Goal: Task Accomplishment & Management: Use online tool/utility

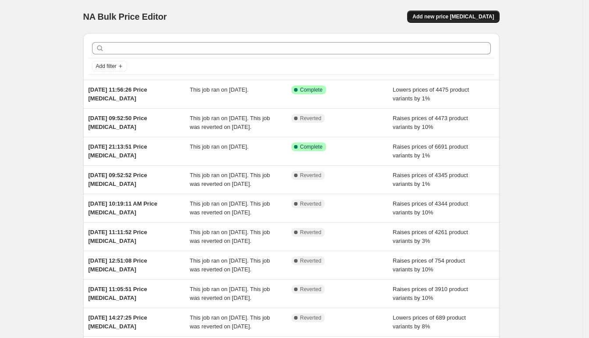
click at [453, 13] on span "Add new price change job" at bounding box center [452, 16] width 81 height 7
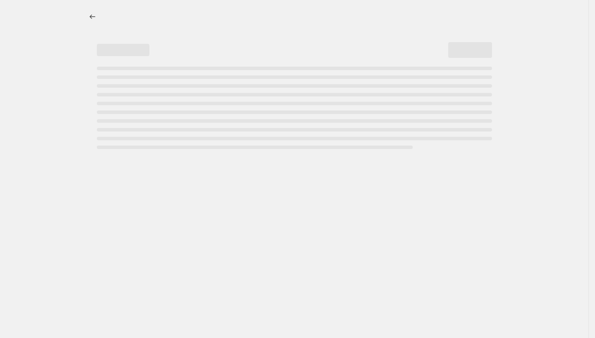
select select "percentage"
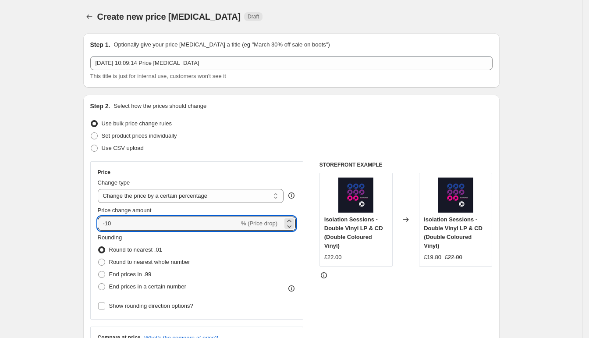
drag, startPoint x: 141, startPoint y: 226, endPoint x: 71, endPoint y: 226, distance: 69.6
type input "10"
click at [105, 261] on span at bounding box center [101, 261] width 7 height 7
click at [99, 259] on input "Round to nearest whole number" at bounding box center [98, 258] width 0 height 0
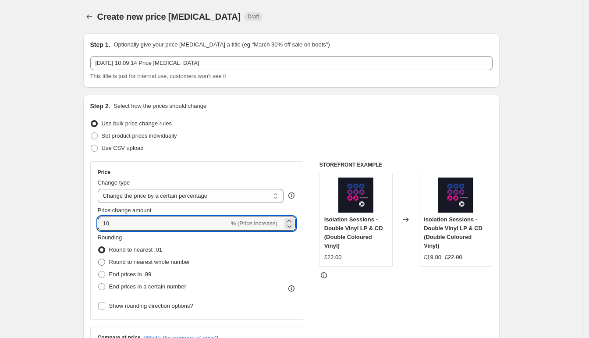
radio input "true"
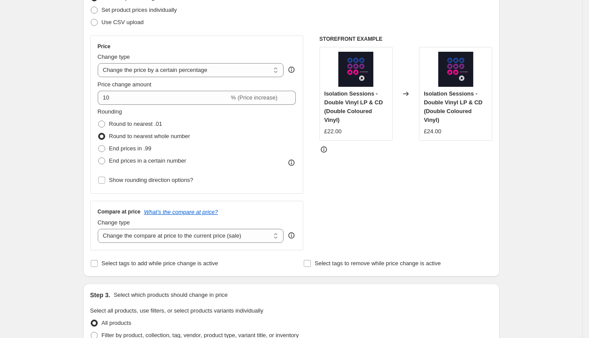
scroll to position [127, 0]
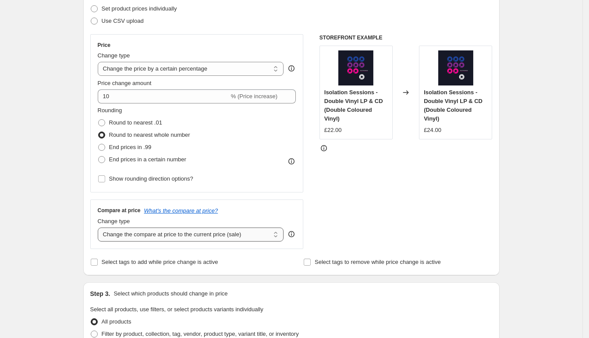
click at [238, 232] on select "Change the compare at price to the current price (sale) Change the compare at p…" at bounding box center [191, 234] width 186 height 14
select select "remove"
click at [100, 227] on select "Change the compare at price to the current price (sale) Change the compare at p…" at bounding box center [191, 234] width 186 height 14
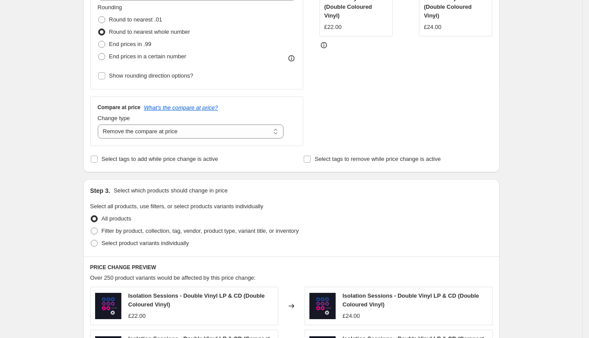
scroll to position [229, 0]
click at [162, 230] on span "Filter by product, collection, tag, vendor, product type, variant title, or inv…" at bounding box center [200, 231] width 197 height 7
click at [91, 228] on input "Filter by product, collection, tag, vendor, product type, variant title, or inv…" at bounding box center [91, 228] width 0 height 0
radio input "true"
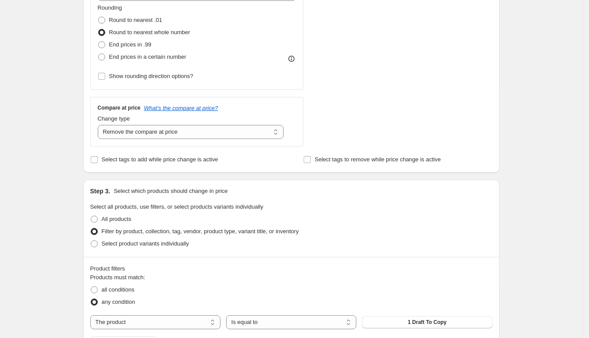
click at [151, 303] on div "any condition" at bounding box center [291, 302] width 402 height 12
click at [152, 319] on select "The product The product's collection The product's tag The product's vendor The…" at bounding box center [155, 322] width 130 height 14
select select "collection"
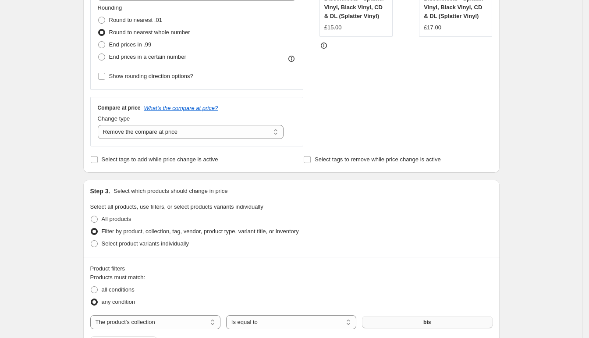
click at [404, 317] on button "bis" at bounding box center [427, 322] width 130 height 12
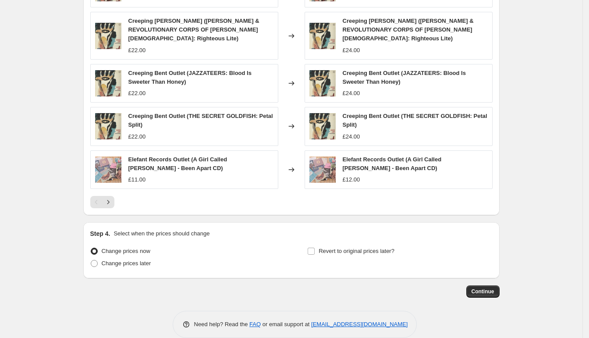
scroll to position [657, 0]
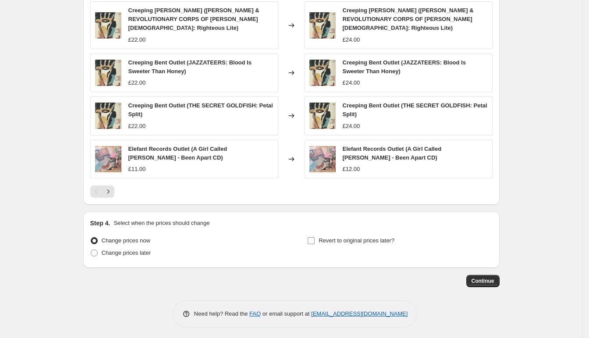
click at [364, 243] on label "Revert to original prices later?" at bounding box center [350, 240] width 87 height 12
click at [314, 243] on input "Revert to original prices later?" at bounding box center [310, 240] width 7 height 7
checkbox input "true"
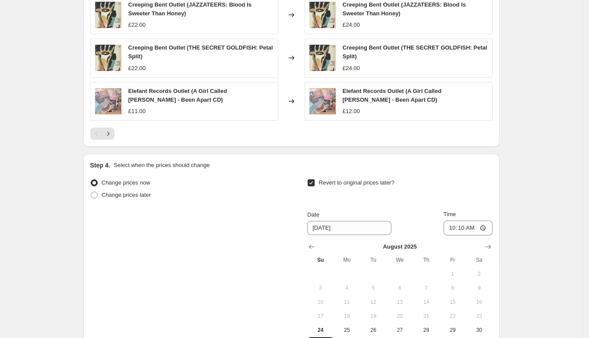
scroll to position [763, 0]
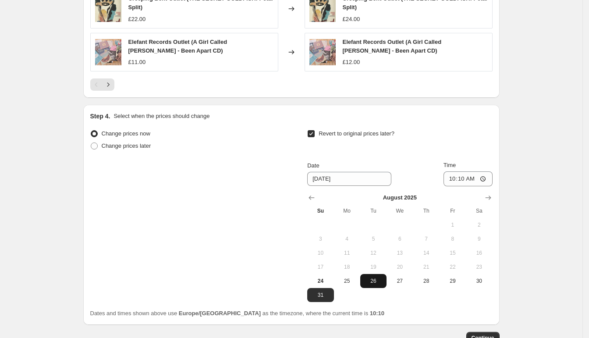
click at [370, 282] on button "26" at bounding box center [373, 281] width 26 height 14
type input "8/26/2025"
click at [477, 176] on input "10:10" at bounding box center [467, 178] width 49 height 15
click at [462, 177] on input "Time" at bounding box center [467, 178] width 49 height 15
click at [472, 177] on input "Time" at bounding box center [467, 178] width 49 height 15
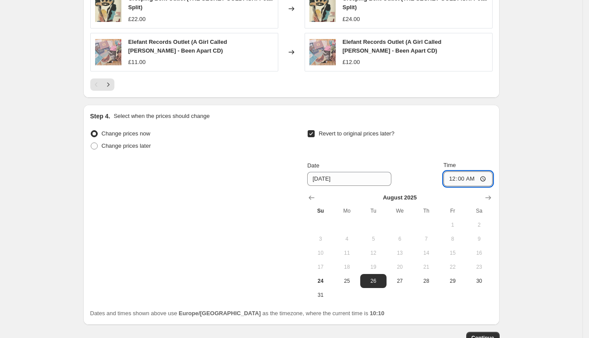
type input "00:01"
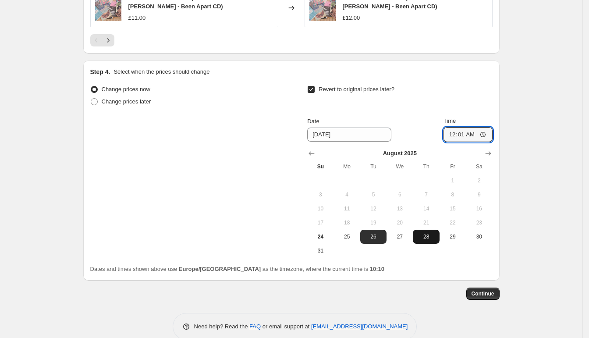
scroll to position [817, 0]
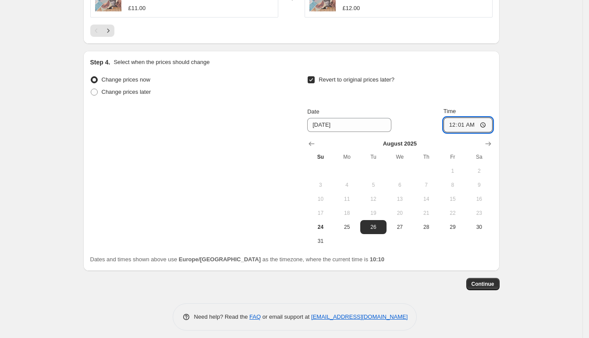
click at [487, 285] on button "Continue" at bounding box center [482, 284] width 33 height 12
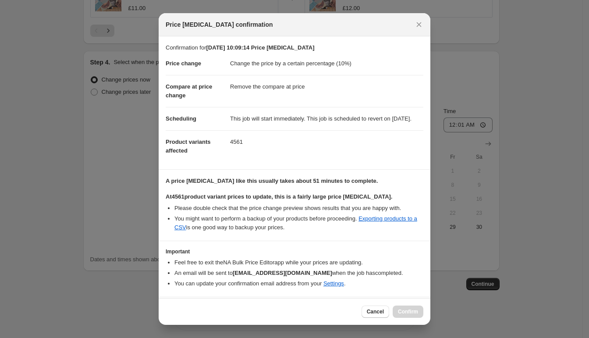
scroll to position [32, 0]
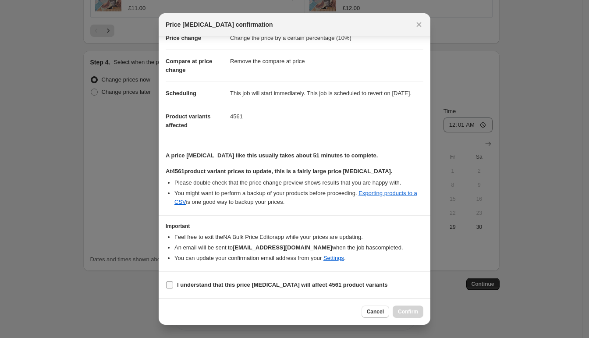
click at [169, 286] on input "I understand that this price change job will affect 4561 product variants" at bounding box center [169, 284] width 7 height 7
checkbox input "true"
click at [399, 312] on span "Confirm" at bounding box center [408, 311] width 20 height 7
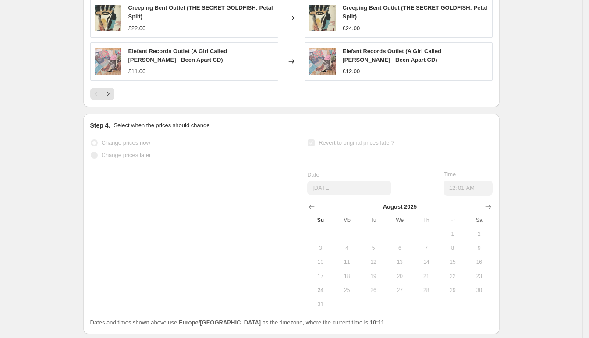
scroll to position [840, 0]
